Goal: Transaction & Acquisition: Purchase product/service

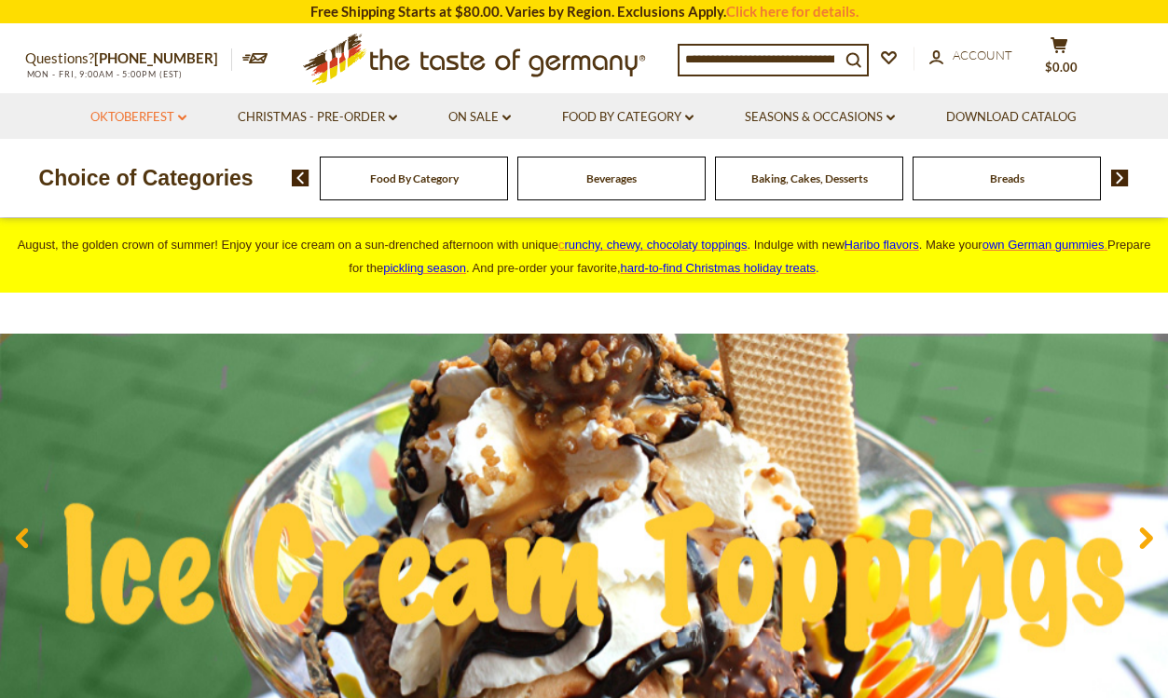
click at [160, 114] on link "Oktoberfest dropdown_arrow" at bounding box center [138, 117] width 96 height 21
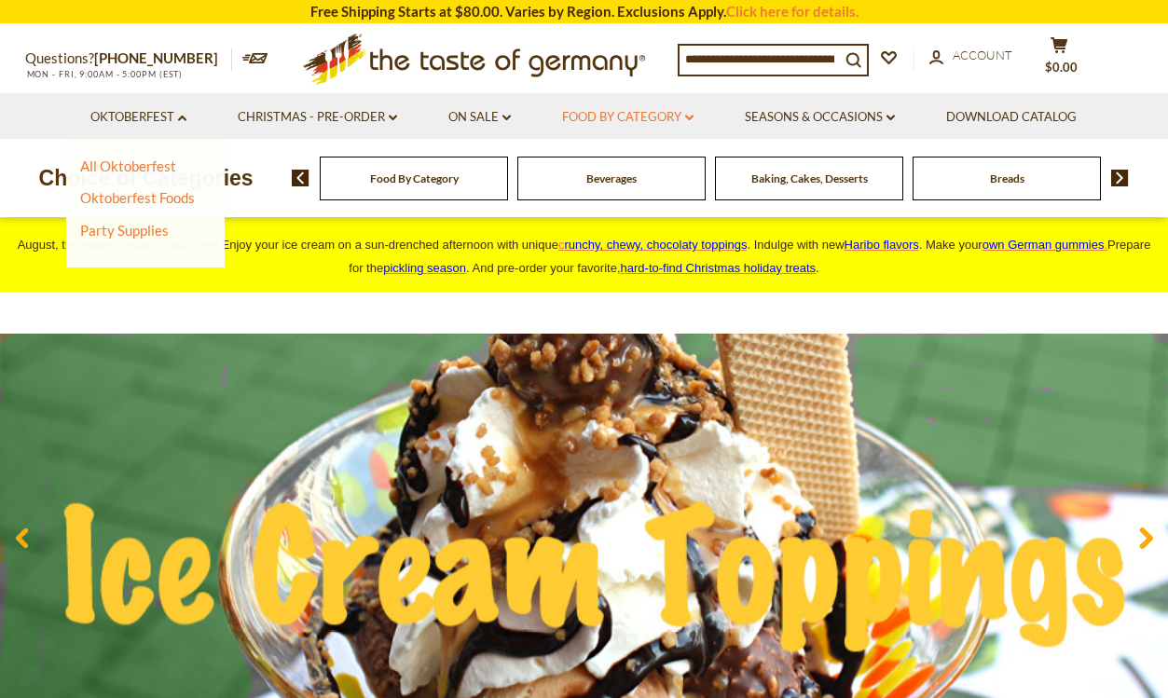
click at [645, 112] on link "Food By Category dropdown_arrow" at bounding box center [627, 117] width 131 height 21
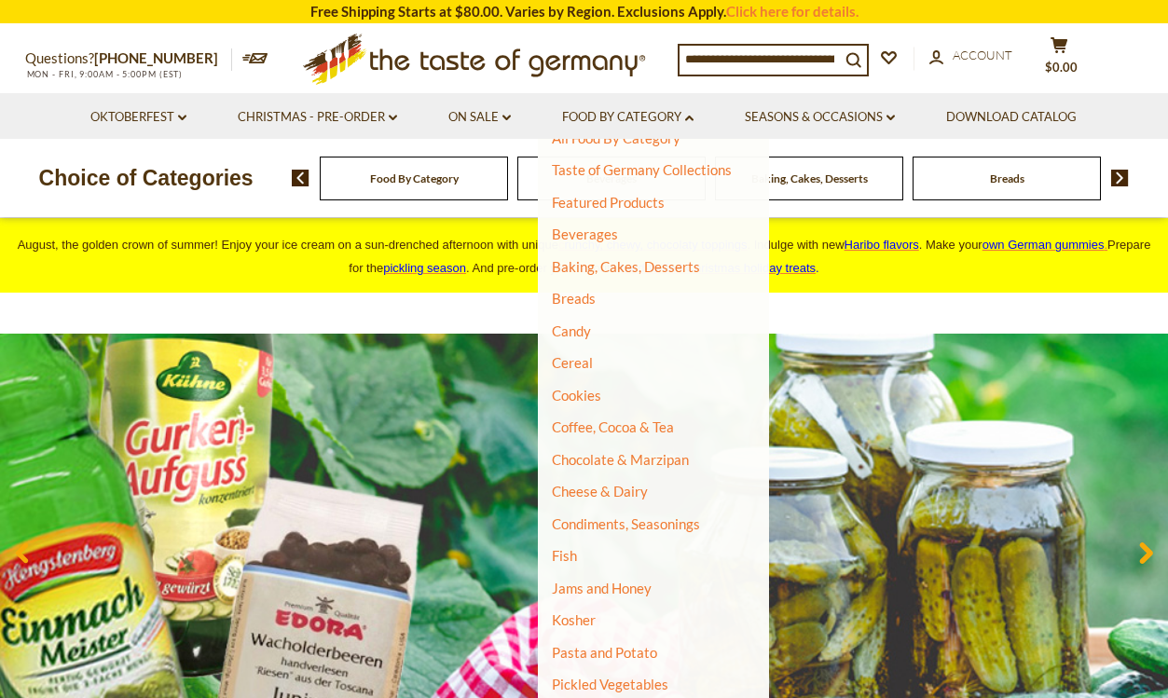
scroll to position [307, 0]
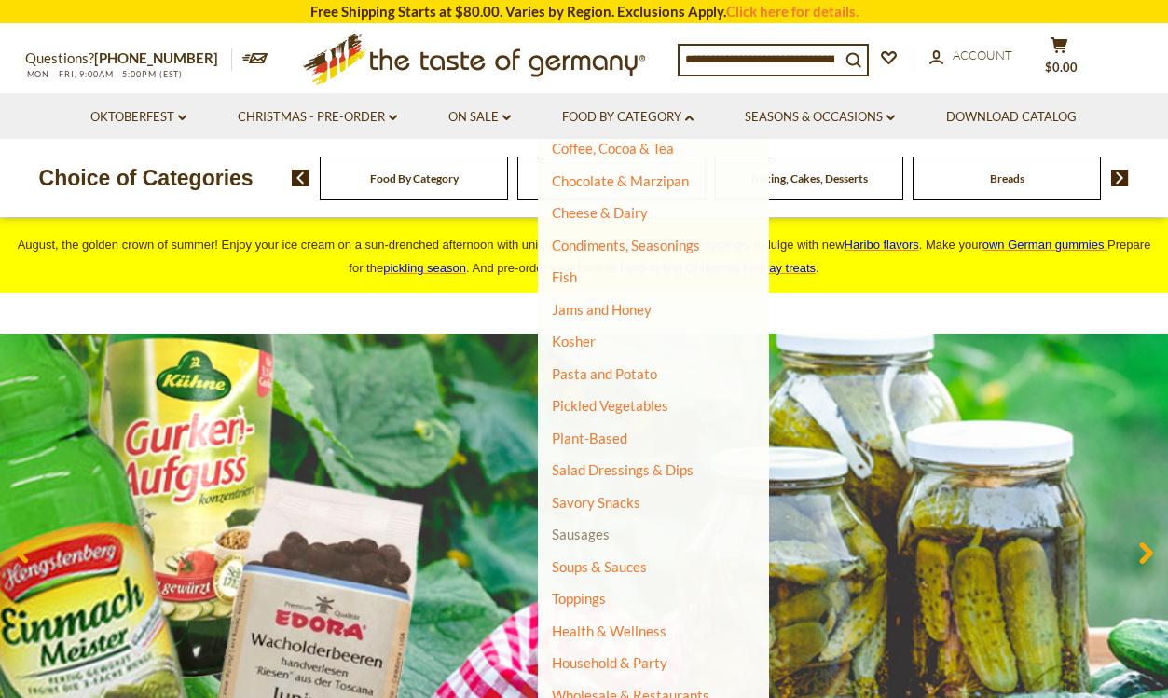
click at [580, 535] on link "Sausages" at bounding box center [581, 534] width 58 height 17
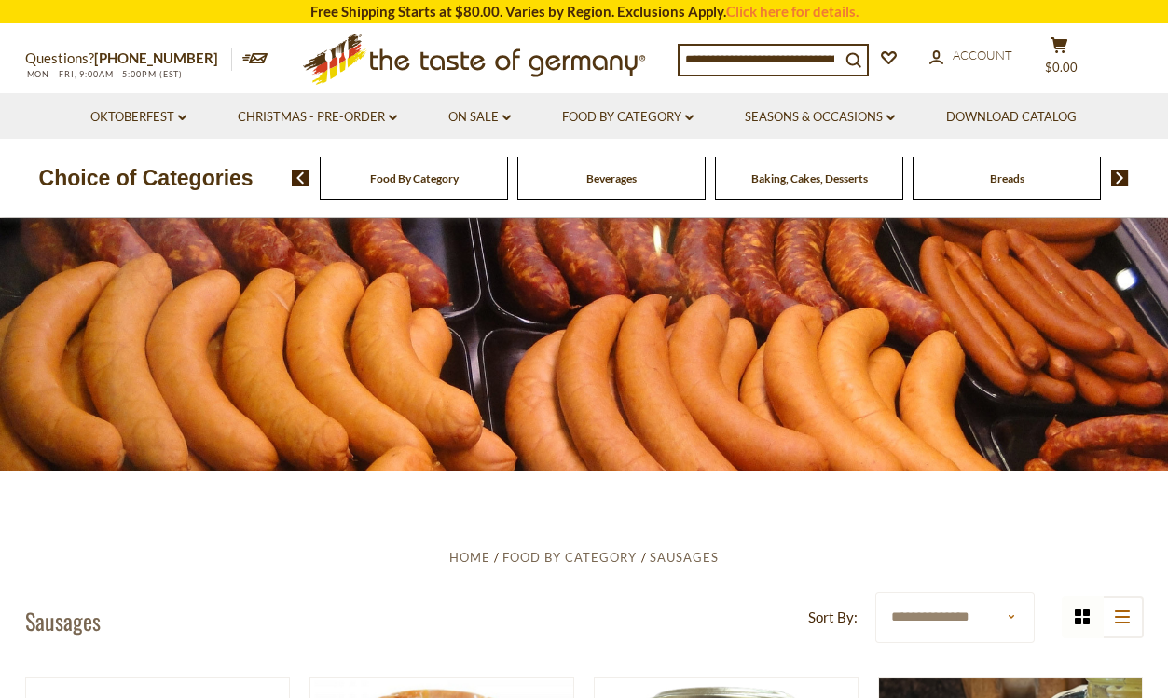
scroll to position [280, 0]
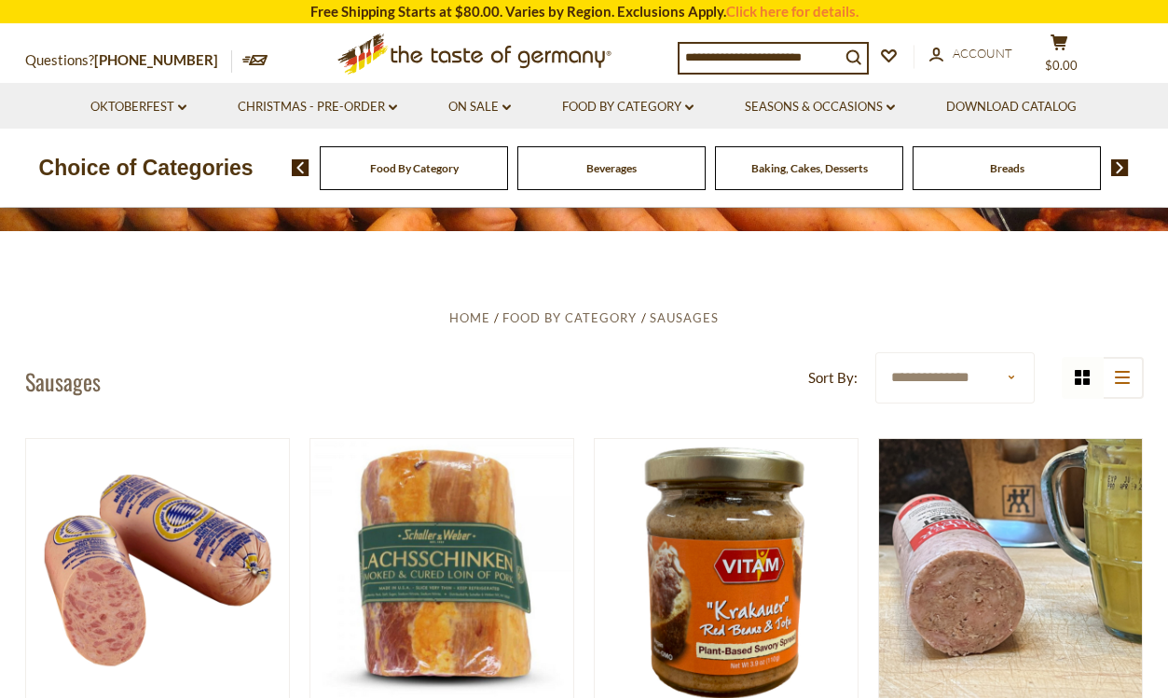
select select "*********"
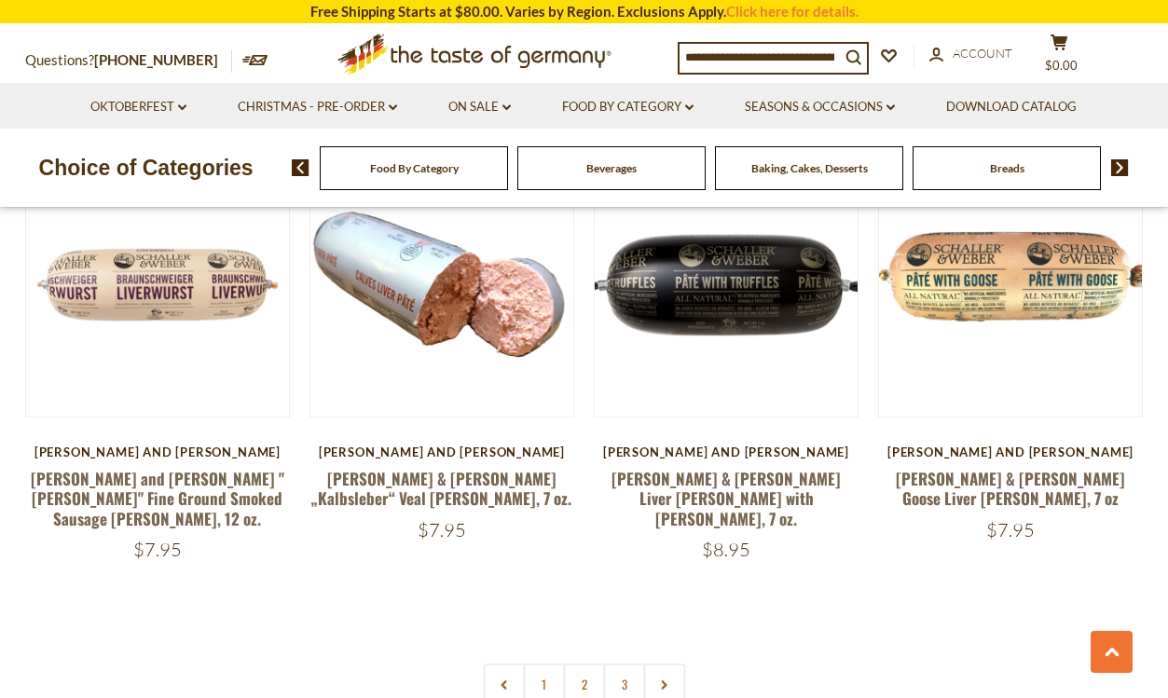
scroll to position [4196, 0]
